Goal: Find specific page/section: Find specific page/section

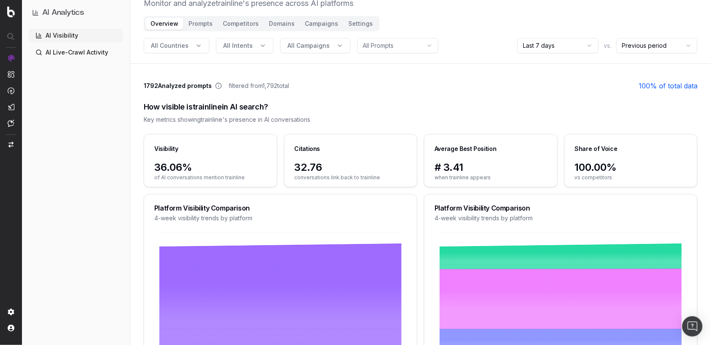
scroll to position [26, 0]
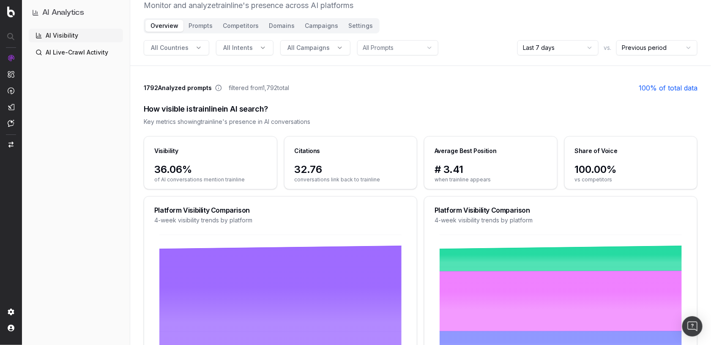
click at [8, 164] on nav at bounding box center [11, 172] width 22 height 345
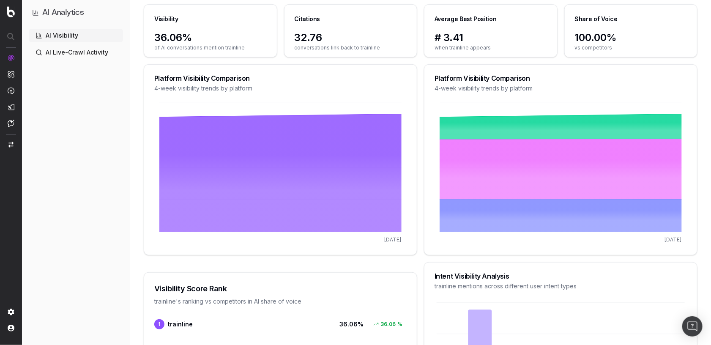
scroll to position [0, 0]
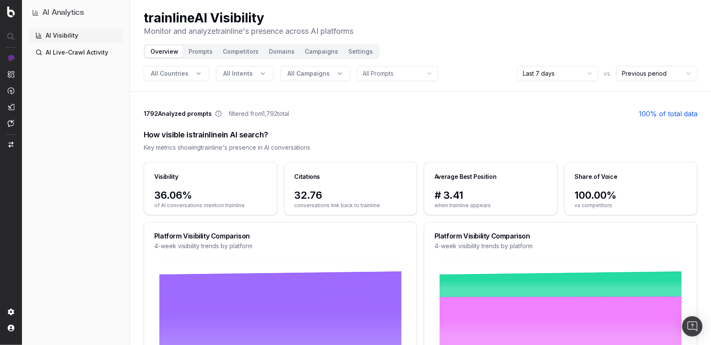
click at [186, 52] on button "Prompts" at bounding box center [200, 52] width 34 height 12
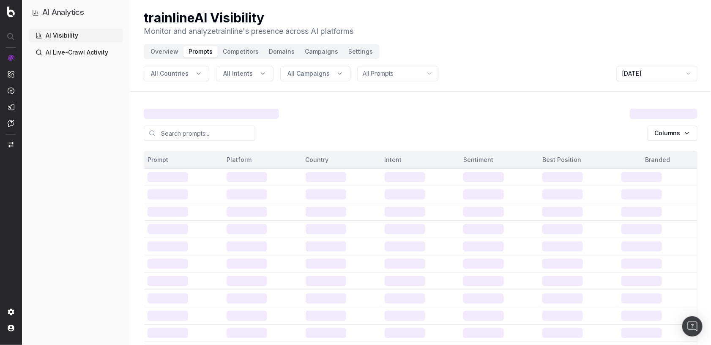
drag, startPoint x: 186, startPoint y: 52, endPoint x: 207, endPoint y: 49, distance: 20.8
click at [207, 49] on button "Prompts" at bounding box center [200, 52] width 34 height 12
